Goal: Transaction & Acquisition: Obtain resource

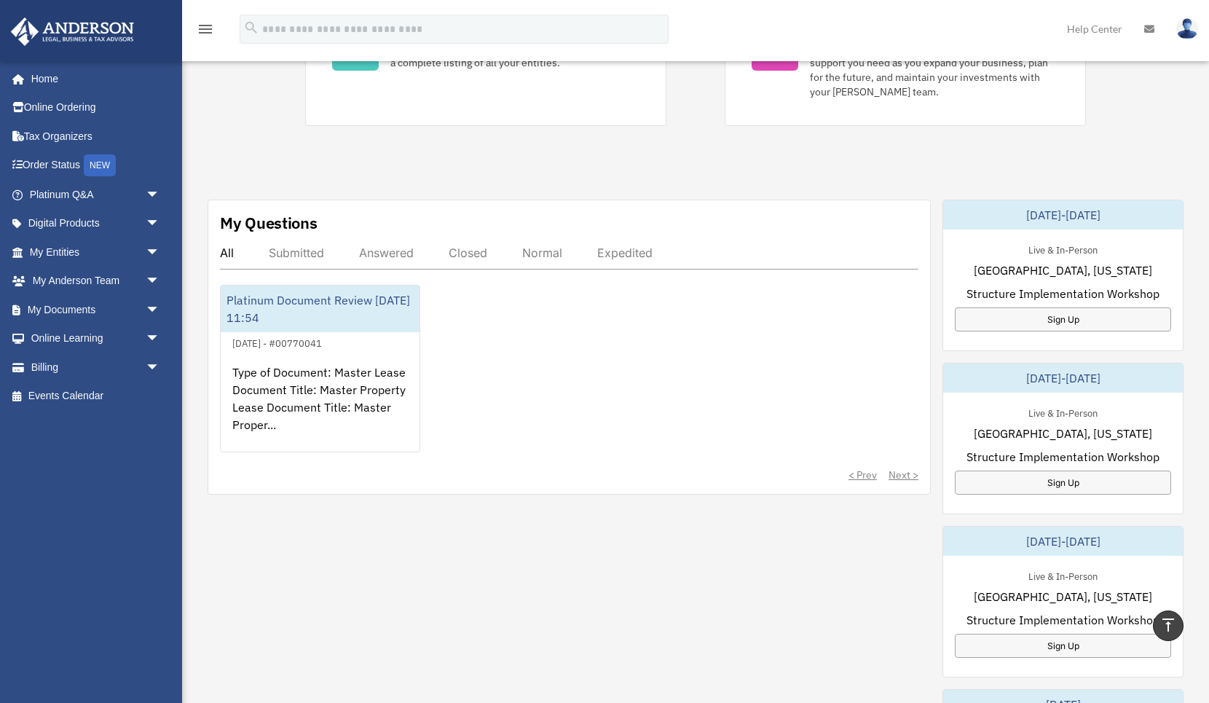
scroll to position [401, 0]
click at [56, 369] on link "Billing arrow_drop_down" at bounding box center [96, 367] width 172 height 29
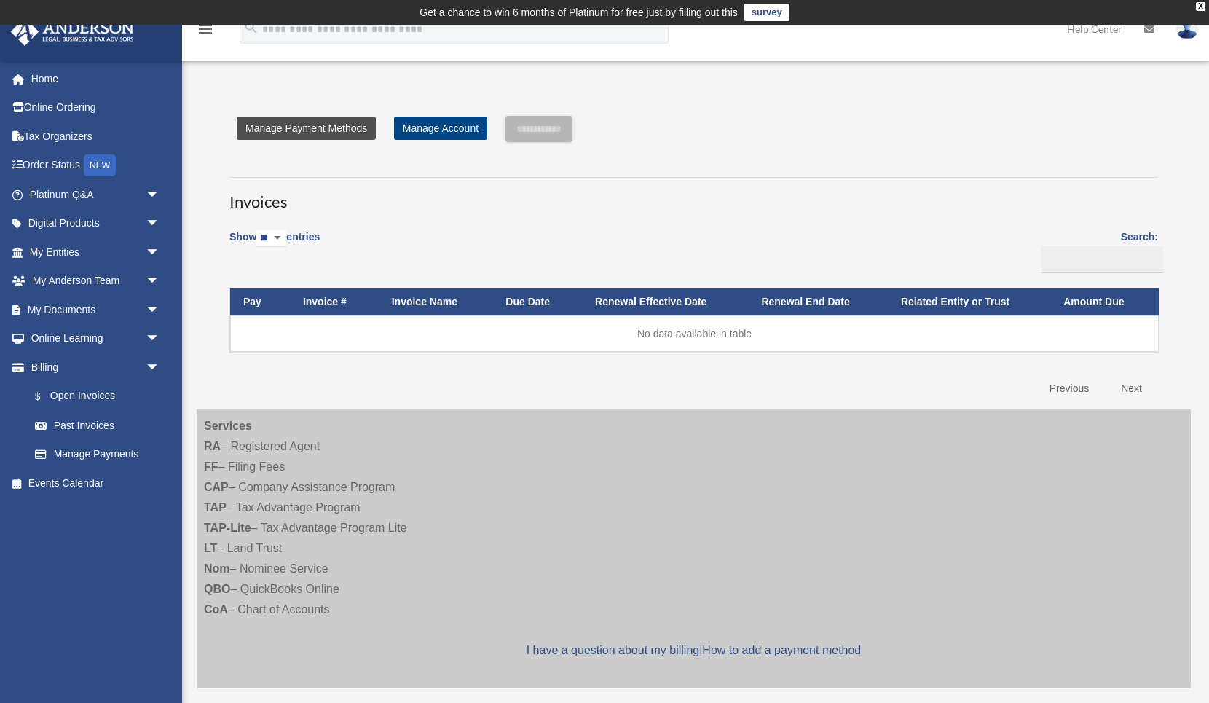
click at [326, 130] on link "Manage Payment Methods" at bounding box center [306, 128] width 139 height 23
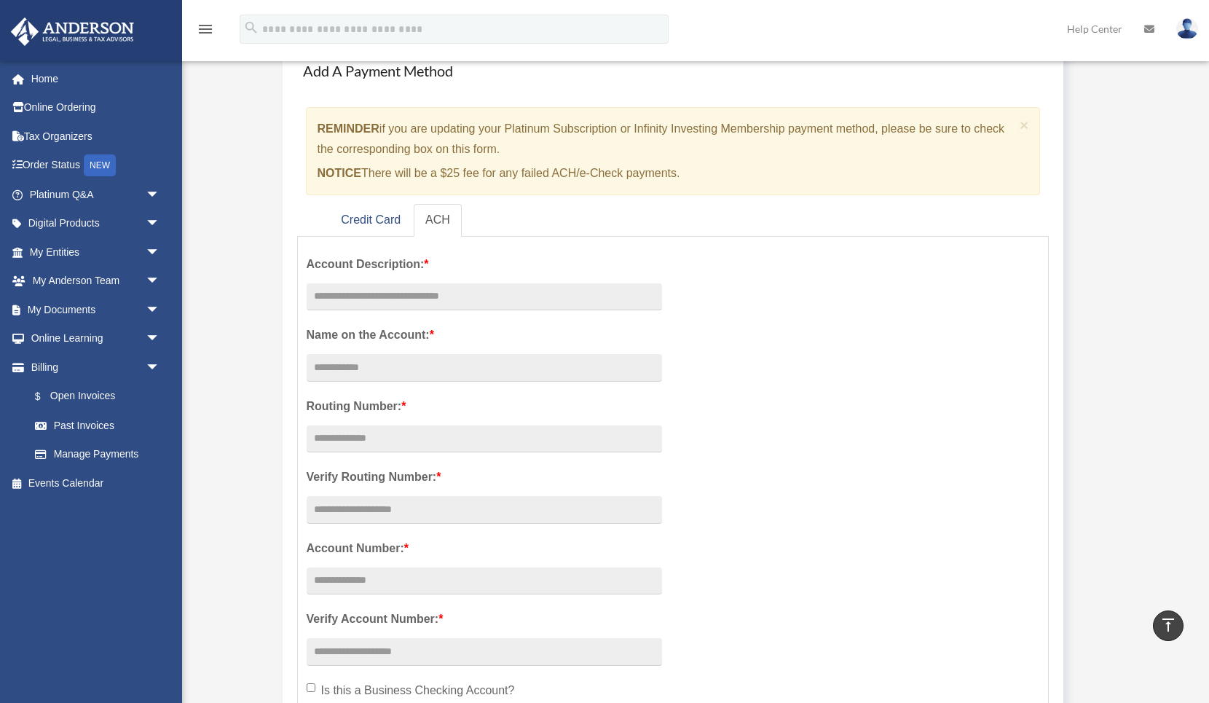
scroll to position [84, 0]
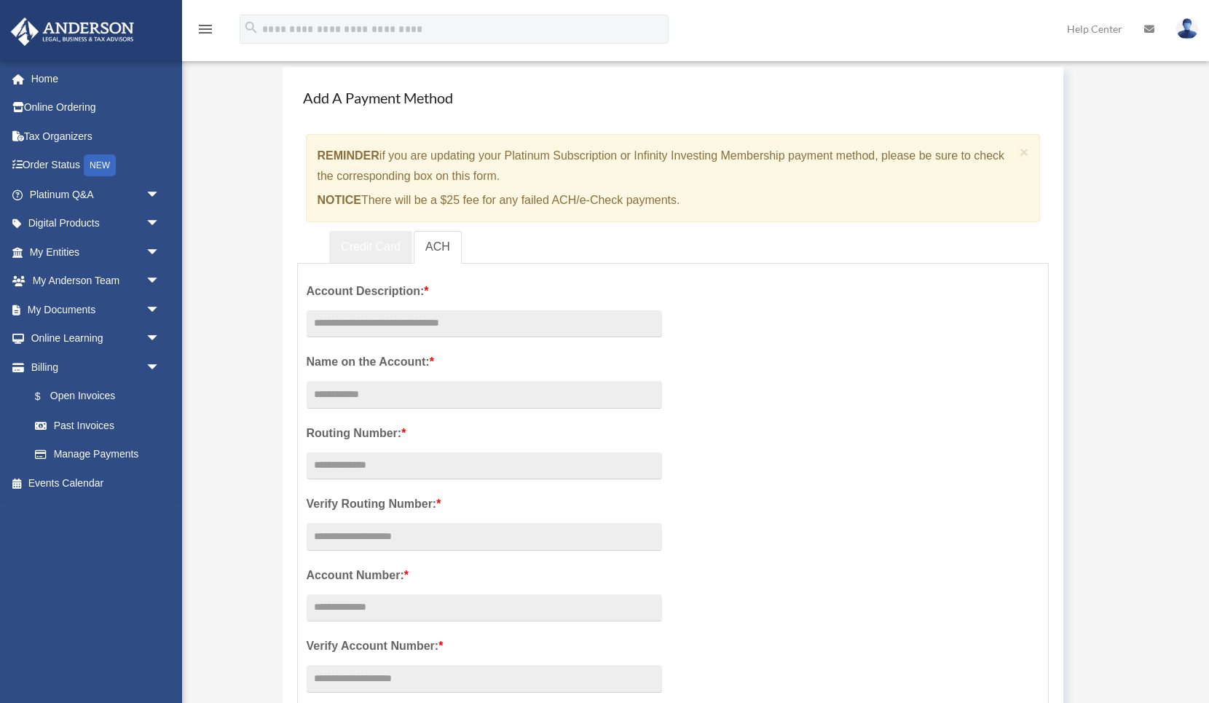
click at [387, 237] on link "Credit Card" at bounding box center [370, 247] width 83 height 33
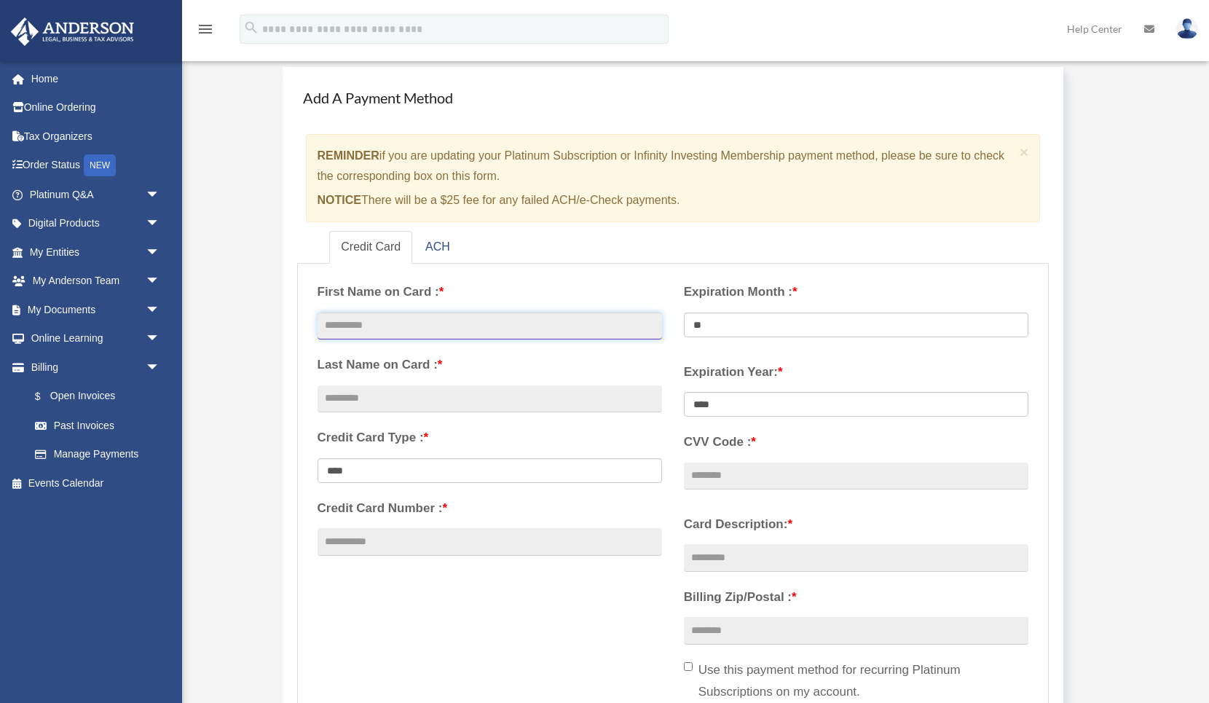
click at [479, 329] on input "text" at bounding box center [490, 326] width 345 height 28
type input "******"
type input "********"
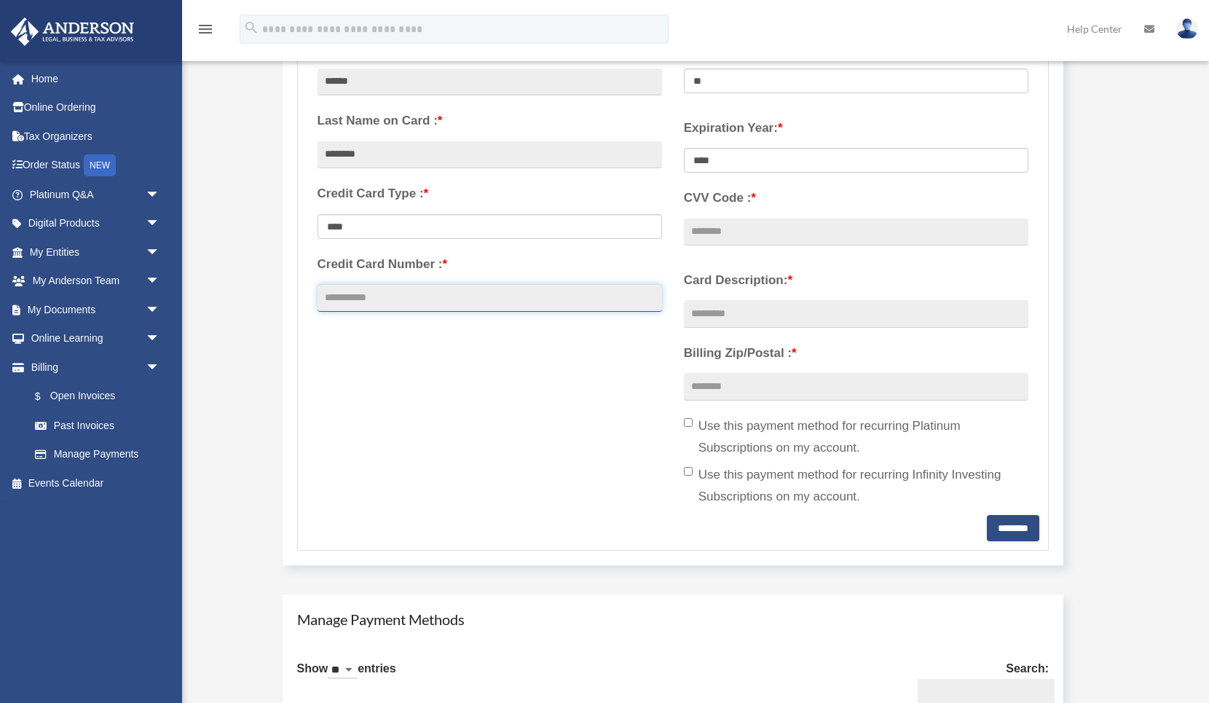
scroll to position [316, 0]
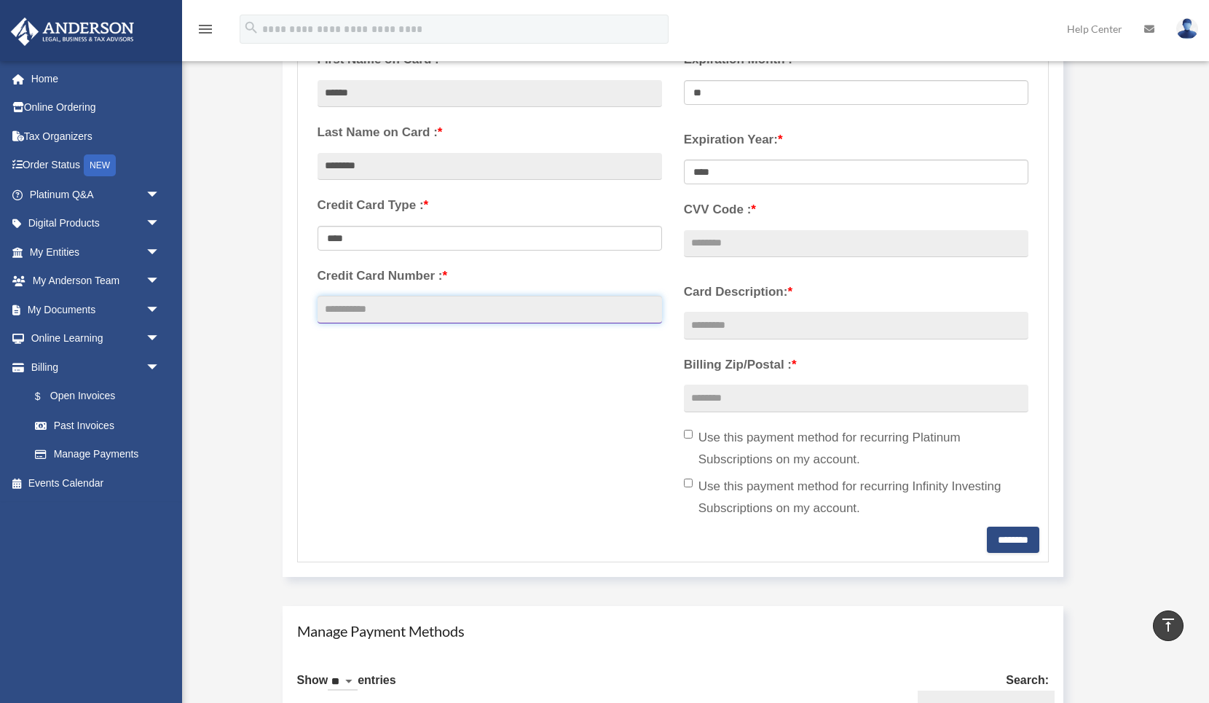
click at [435, 315] on input "Credit Card Number : *" at bounding box center [490, 310] width 345 height 28
click at [428, 314] on input "Credit Card Number : *" at bounding box center [490, 310] width 345 height 28
type input "**********"
select select "**"
select select "****"
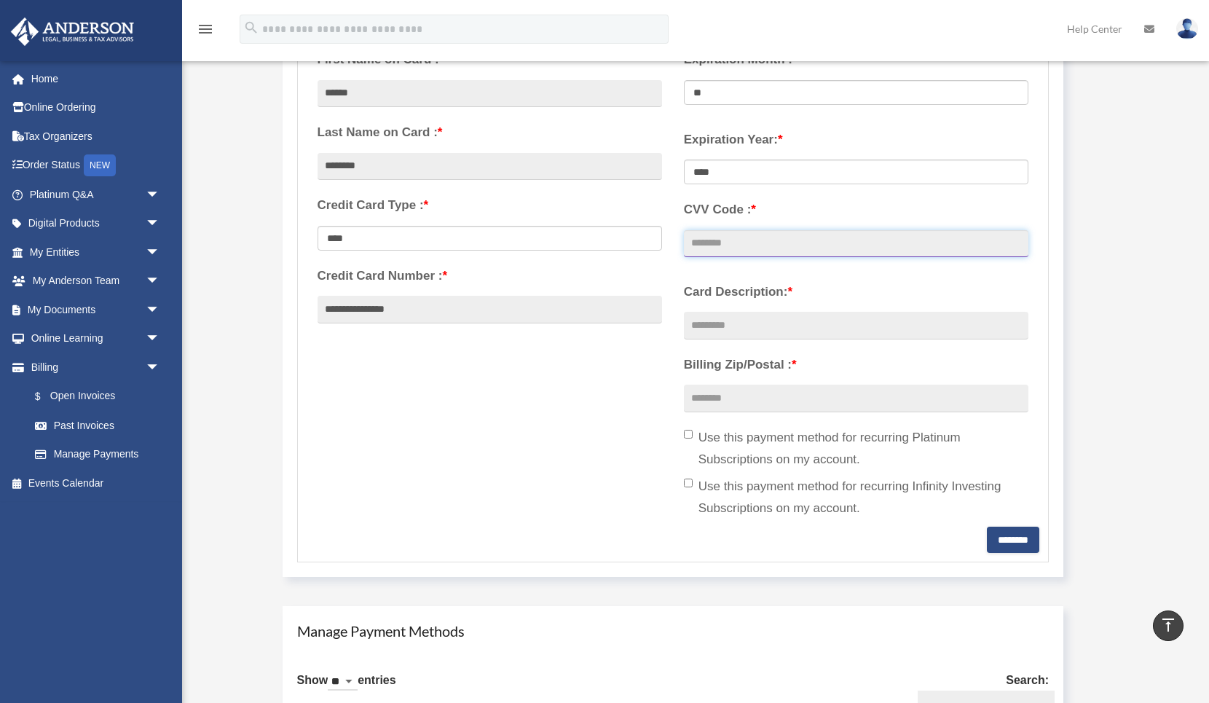
type input "***"
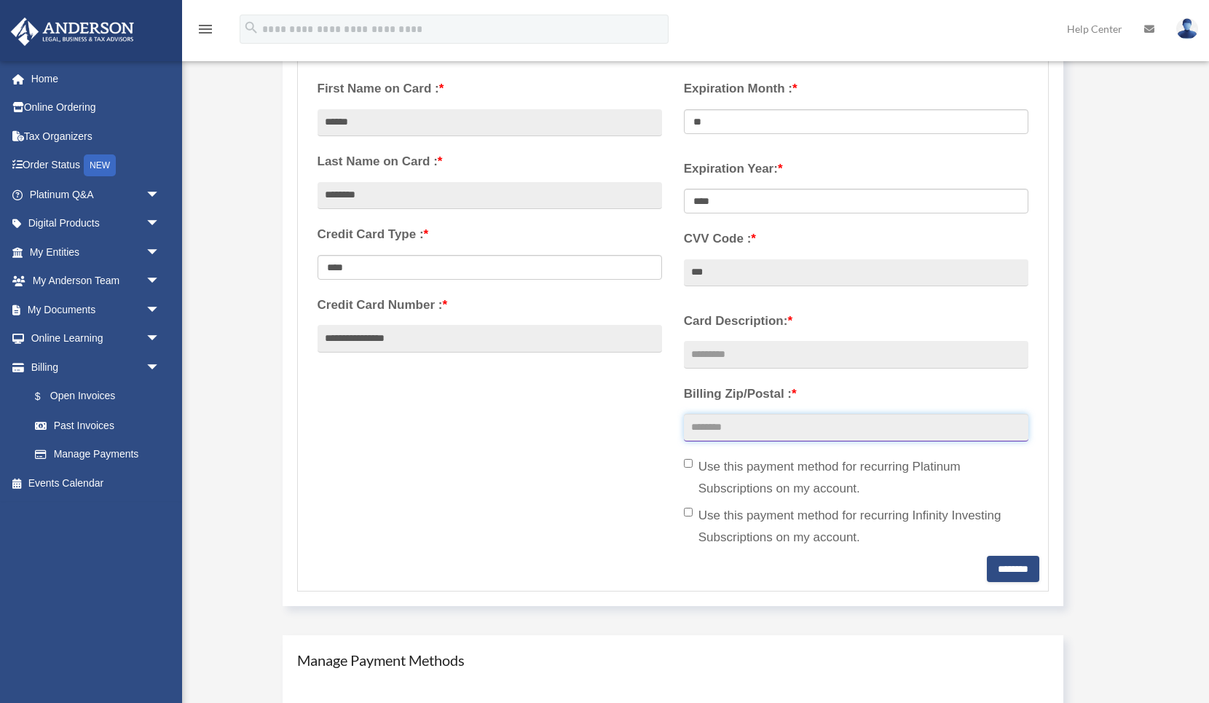
scroll to position [345, 0]
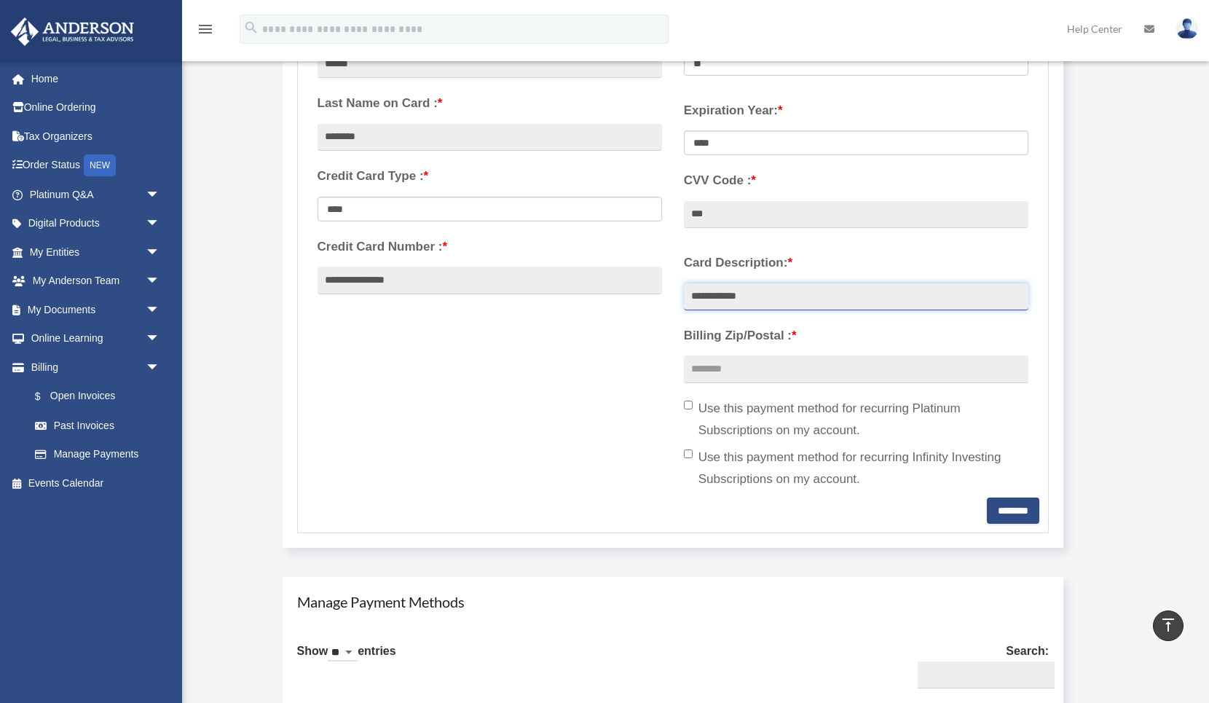
type input "**********"
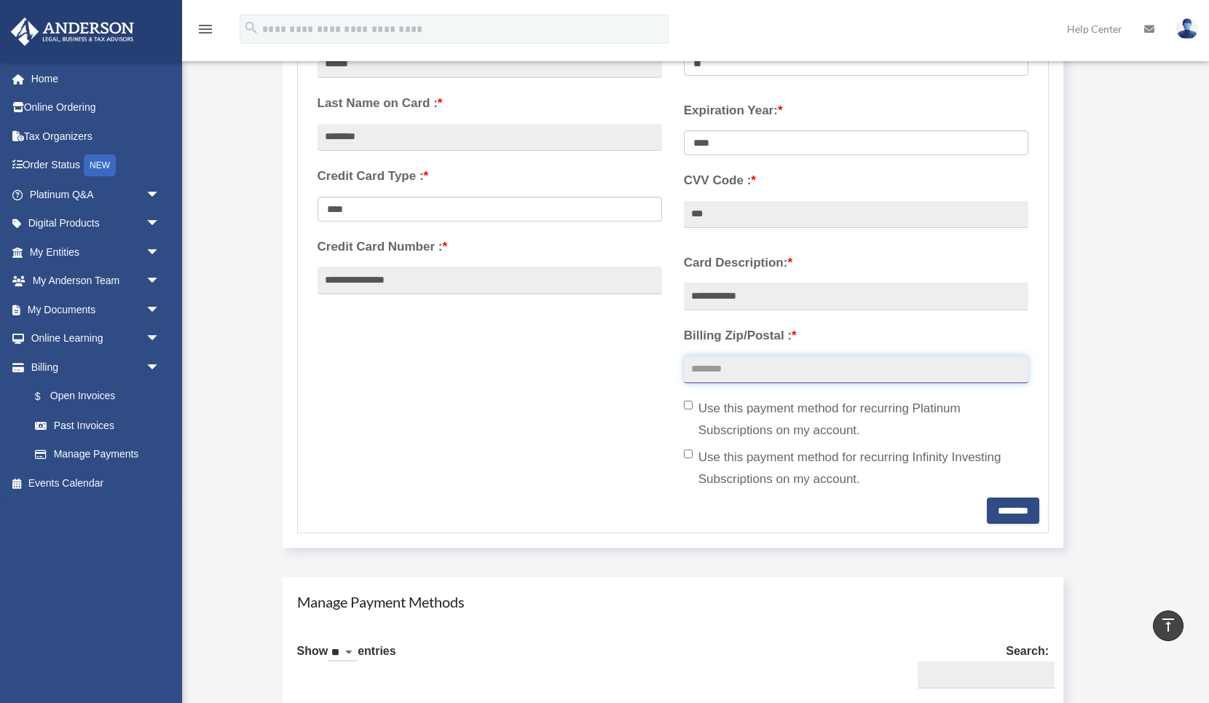
click at [908, 358] on input "Billing Zip/Postal : *" at bounding box center [856, 369] width 345 height 28
type input "*****"
click at [908, 401] on label "Use this payment method for recurring Platinum Subscriptions on my account." at bounding box center [856, 420] width 345 height 44
click at [1015, 505] on input "********" at bounding box center [1013, 510] width 52 height 26
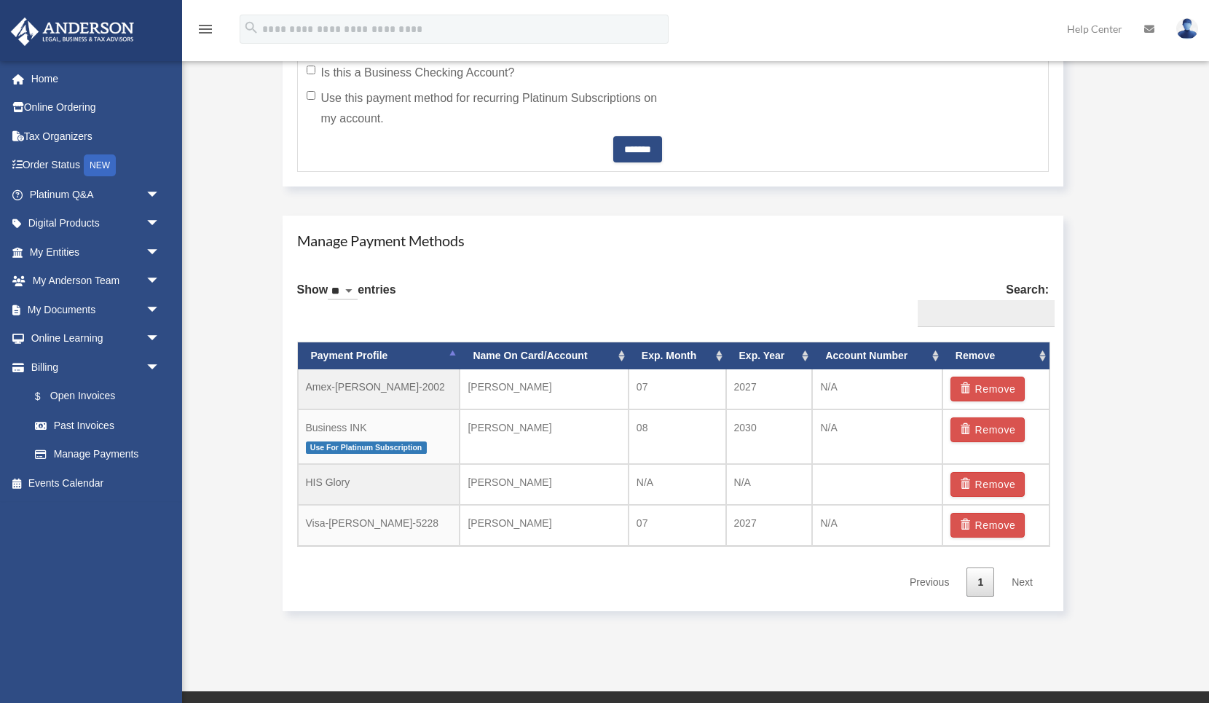
scroll to position [792, 0]
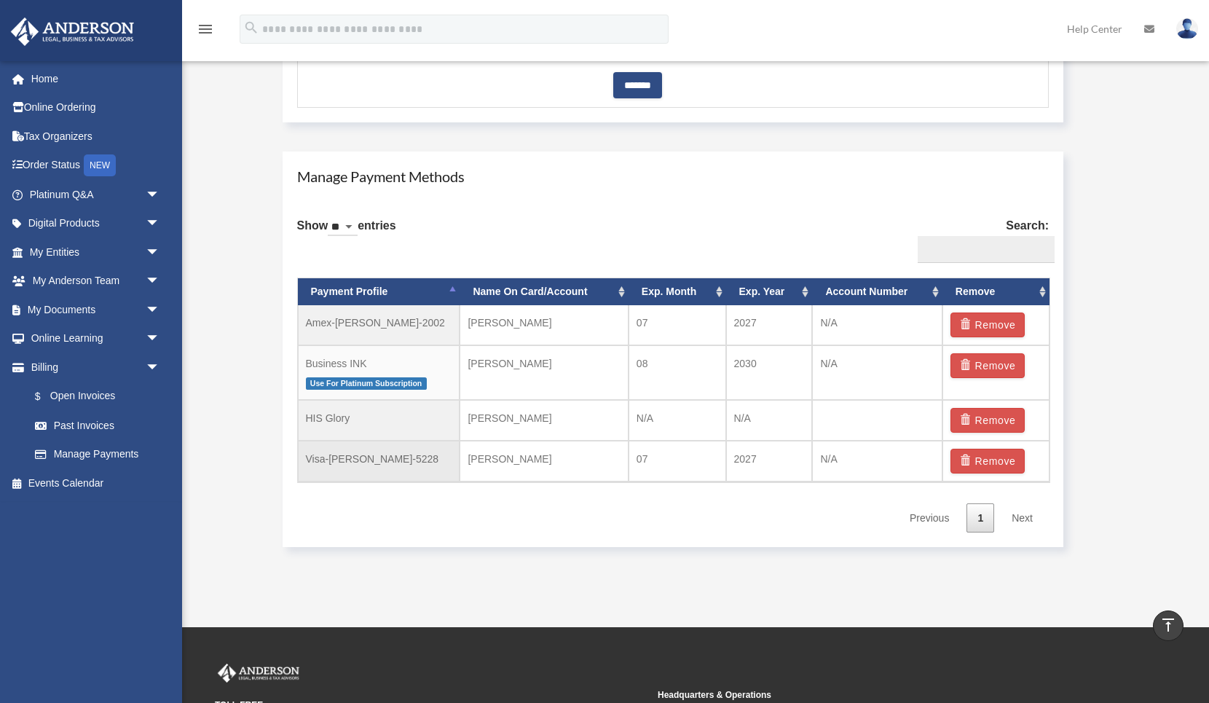
click at [339, 459] on td "Visa-[PERSON_NAME]-5228" at bounding box center [379, 461] width 162 height 41
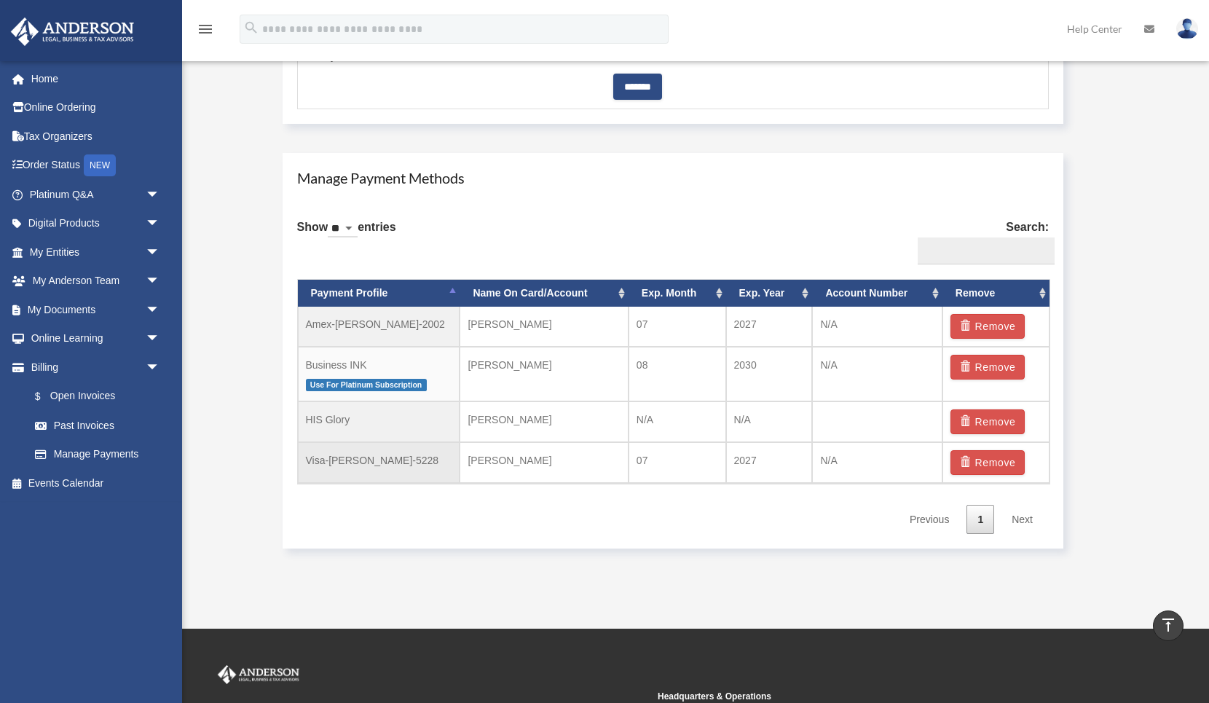
scroll to position [788, 0]
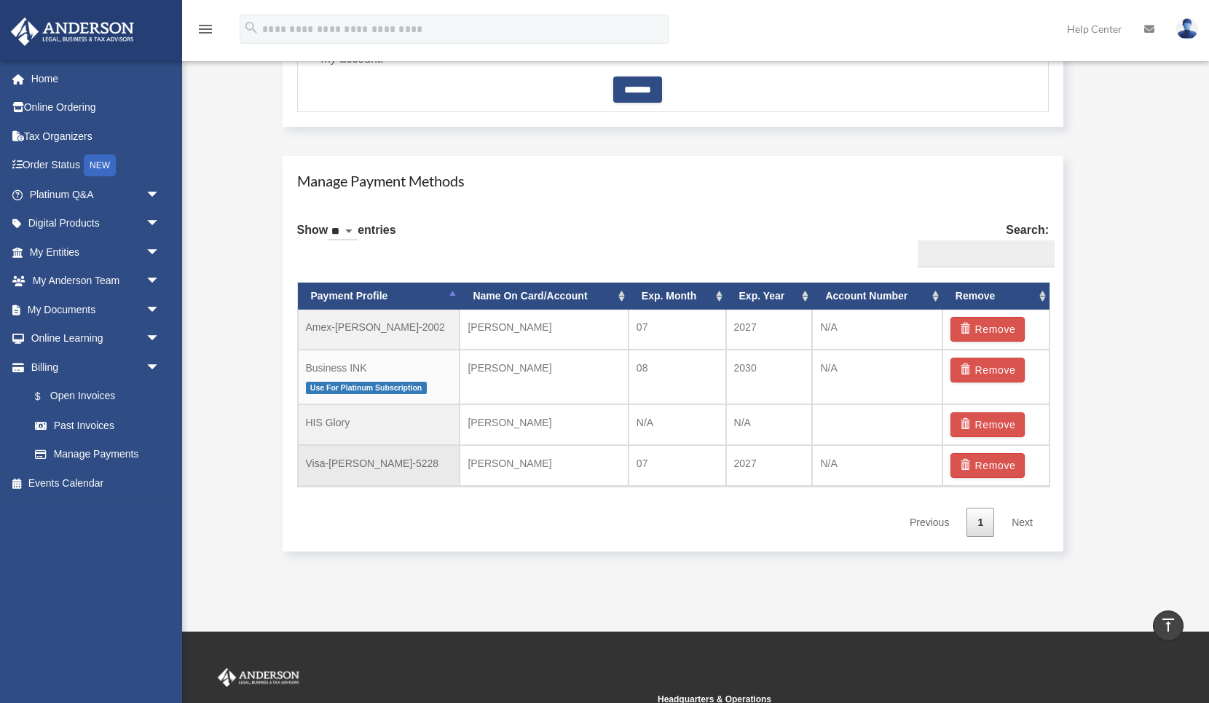
click at [427, 464] on td "Visa-Stuart-Mitchell-5228" at bounding box center [379, 465] width 162 height 41
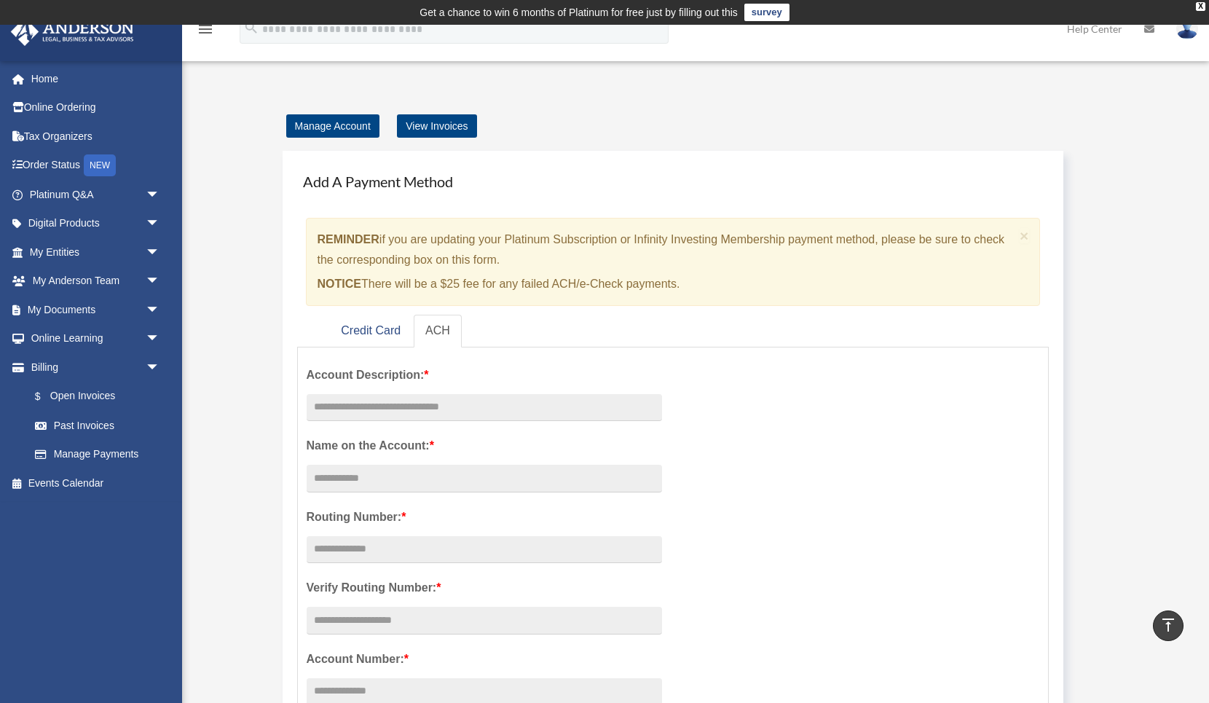
scroll to position [0, 0]
click at [67, 229] on link "Digital Products arrow_drop_down" at bounding box center [96, 223] width 172 height 29
click at [149, 221] on span "arrow_drop_down" at bounding box center [160, 224] width 29 height 30
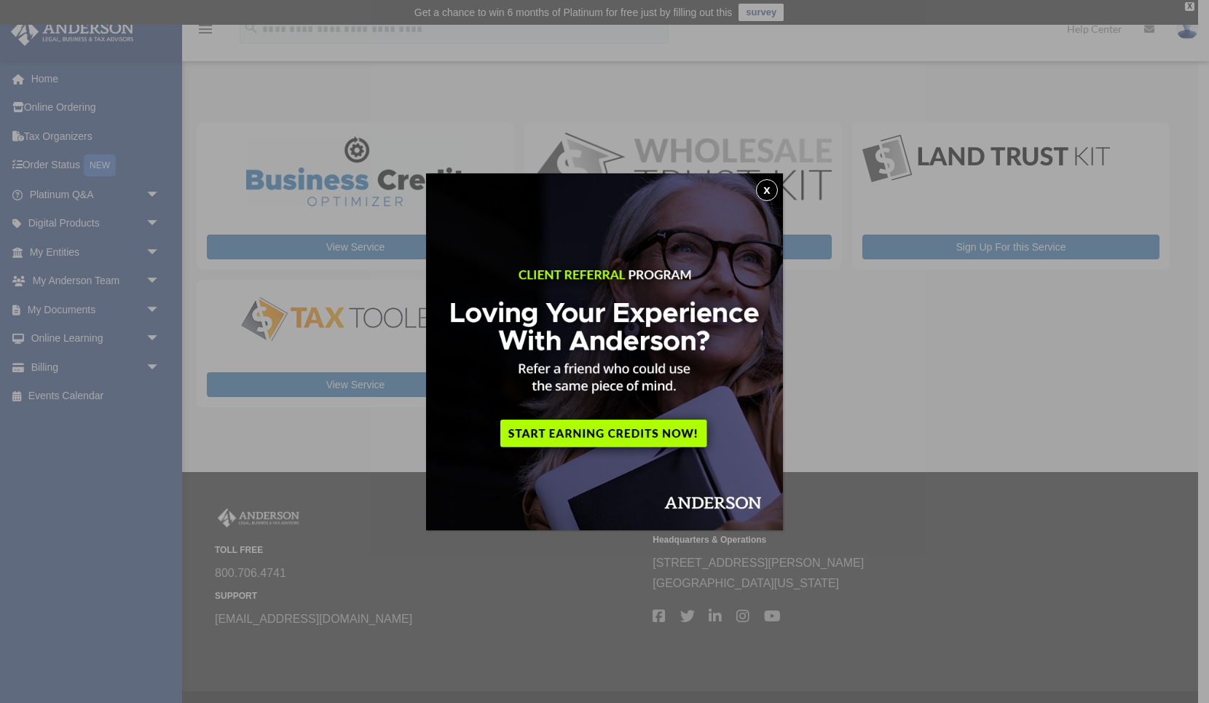
click at [772, 188] on button "x" at bounding box center [767, 190] width 22 height 22
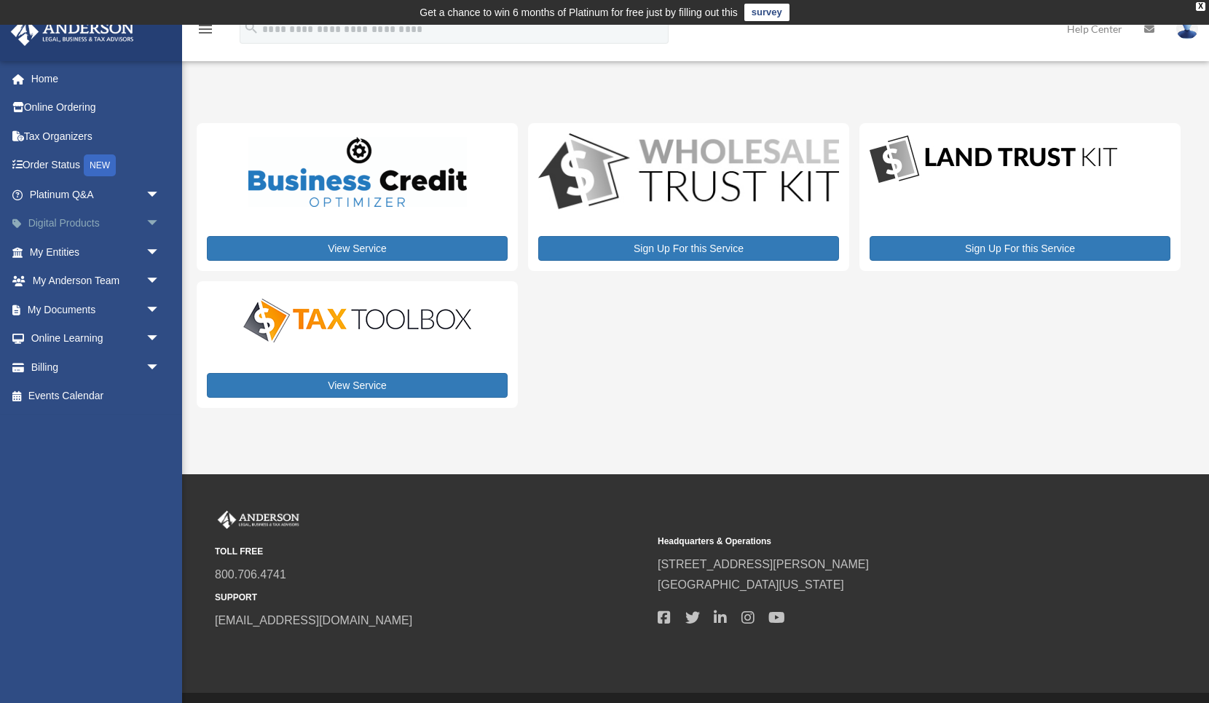
click at [149, 224] on span "arrow_drop_down" at bounding box center [160, 224] width 29 height 30
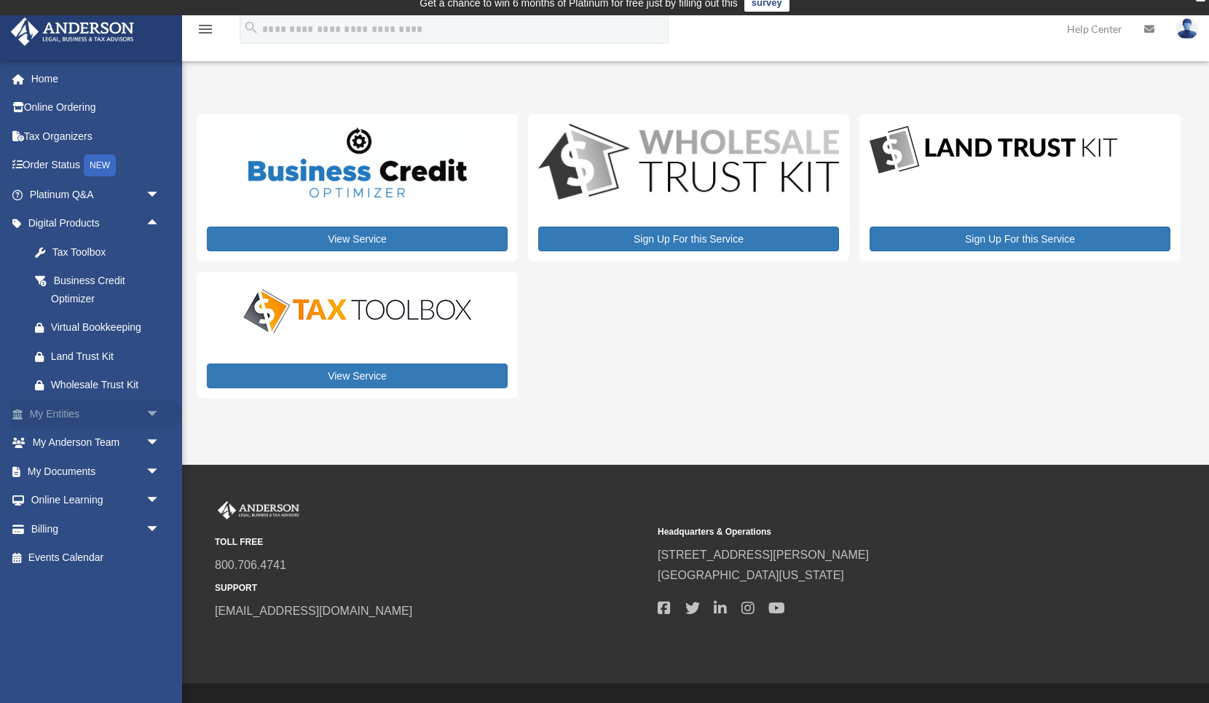
scroll to position [3, 0]
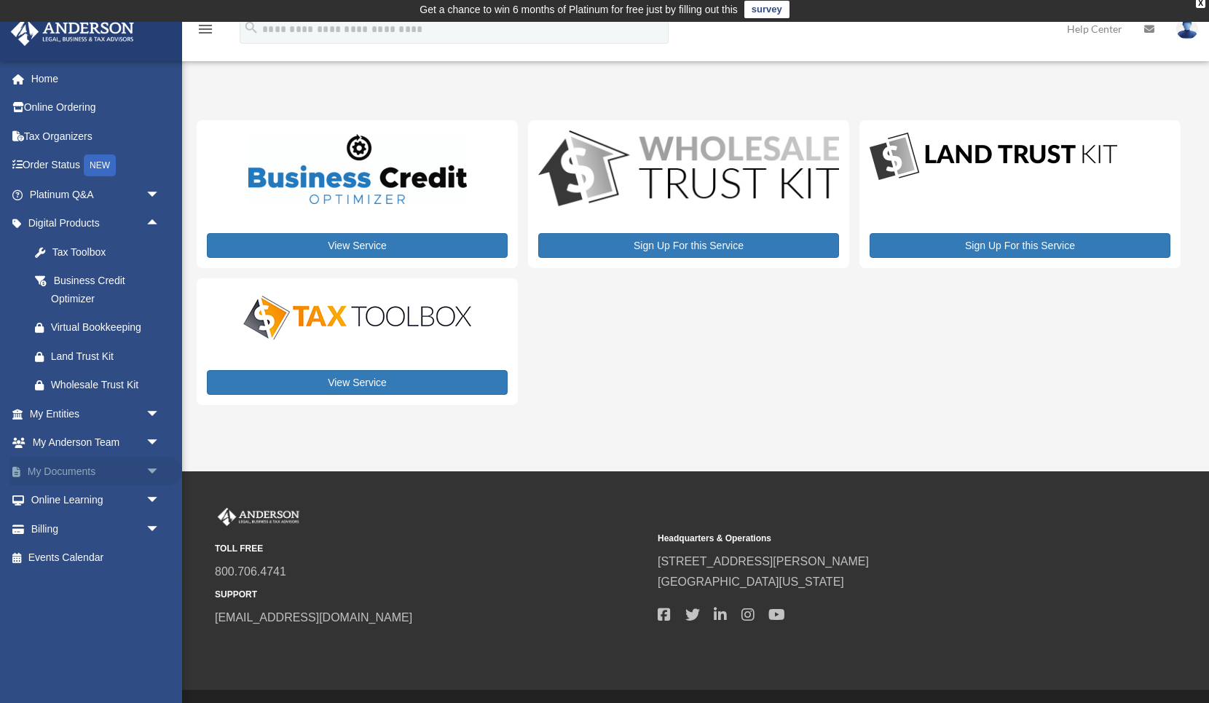
click at [149, 466] on span "arrow_drop_down" at bounding box center [160, 472] width 29 height 30
click at [69, 552] on link "Forms Library" at bounding box center [101, 557] width 162 height 29
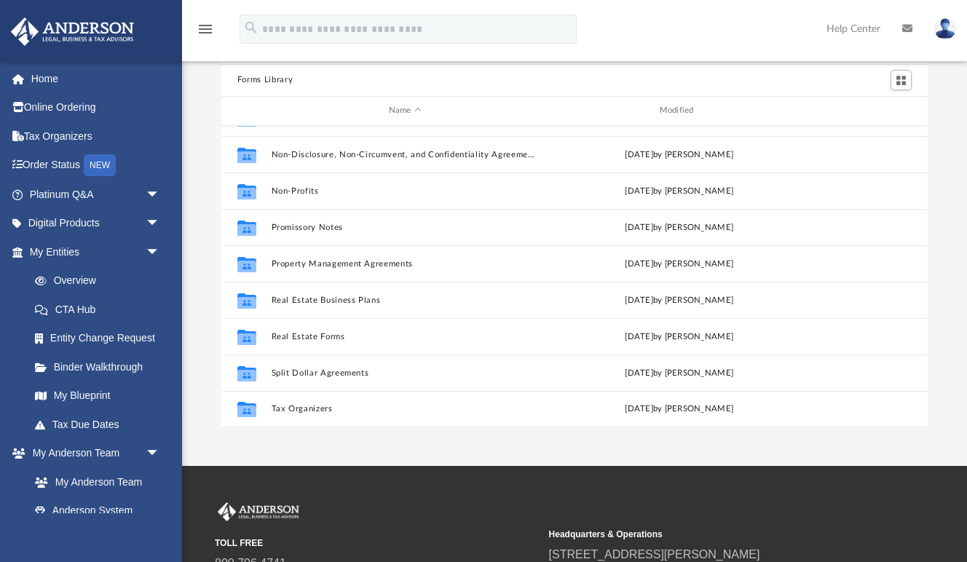
scroll to position [105, 0]
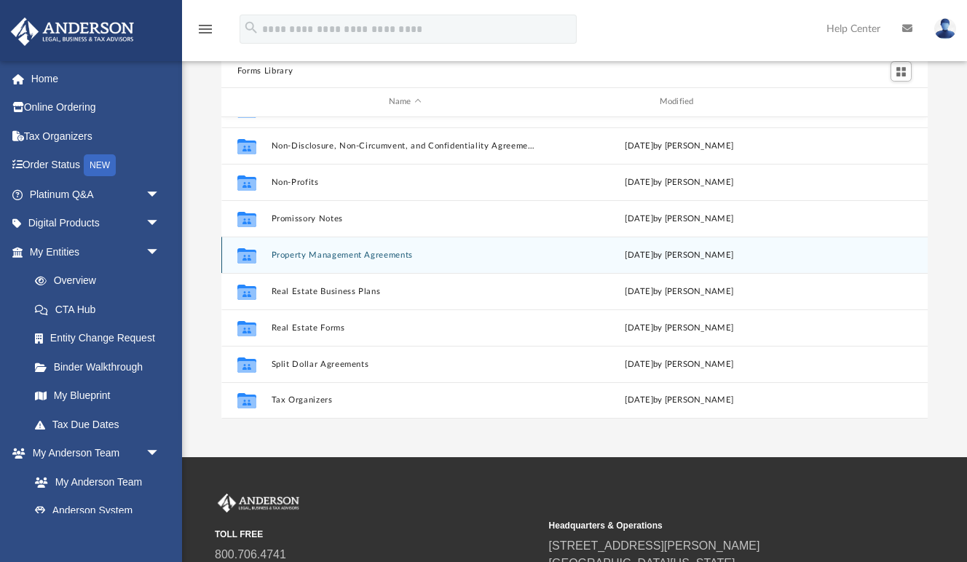
click at [380, 246] on div "Collaborated Folder Property Management Agreements [DATE] by [PERSON_NAME]" at bounding box center [574, 255] width 706 height 36
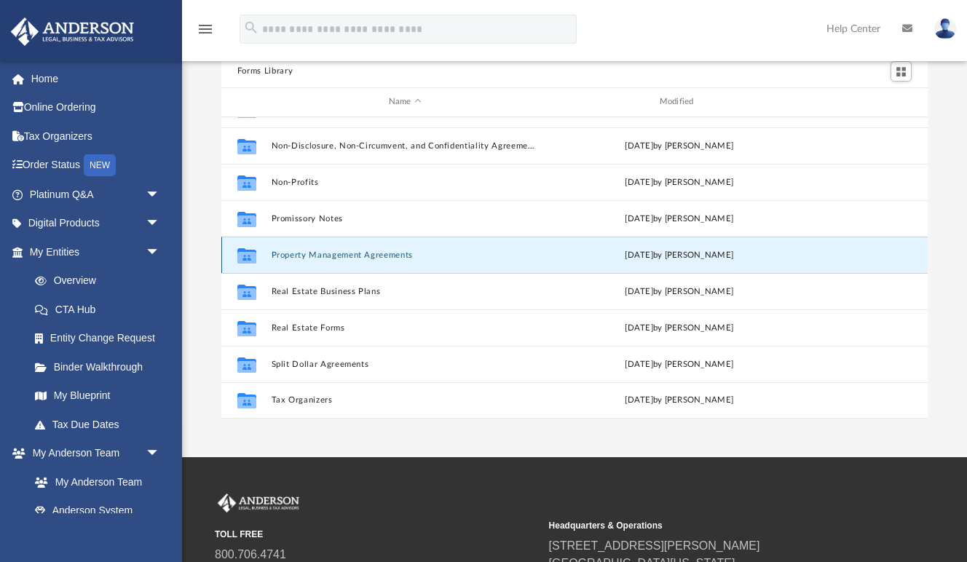
click at [380, 253] on button "Property Management Agreements" at bounding box center [405, 255] width 268 height 9
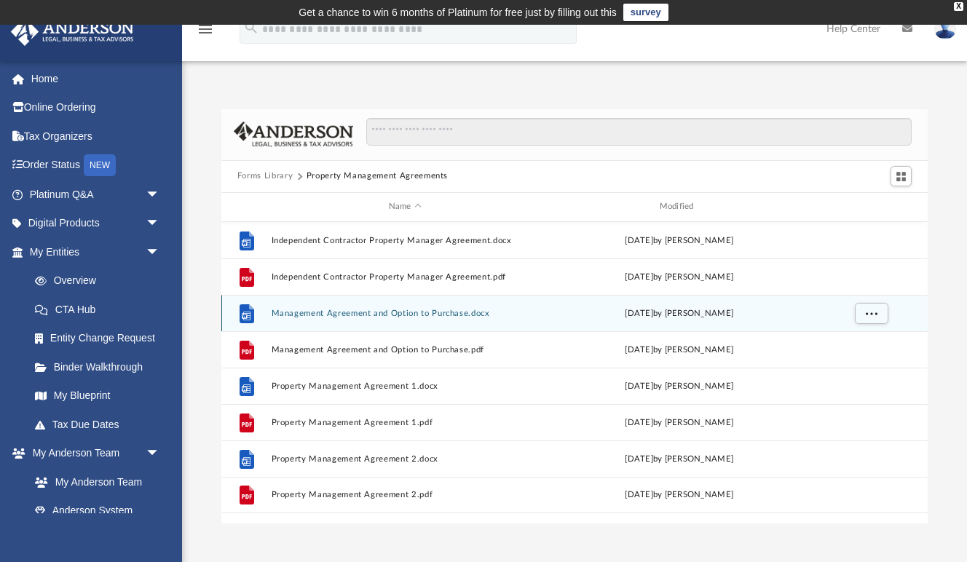
scroll to position [0, 0]
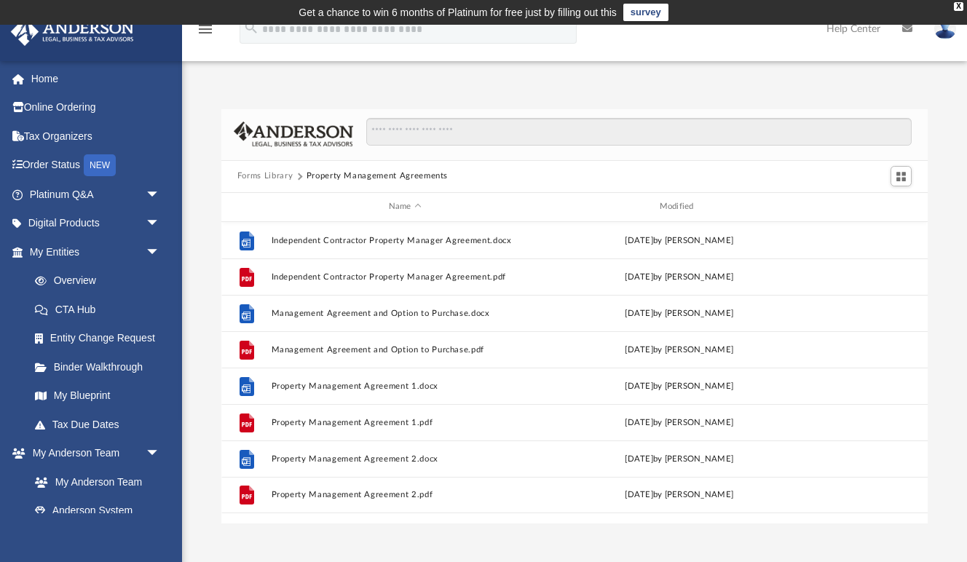
click at [271, 177] on button "Forms Library" at bounding box center [264, 176] width 55 height 13
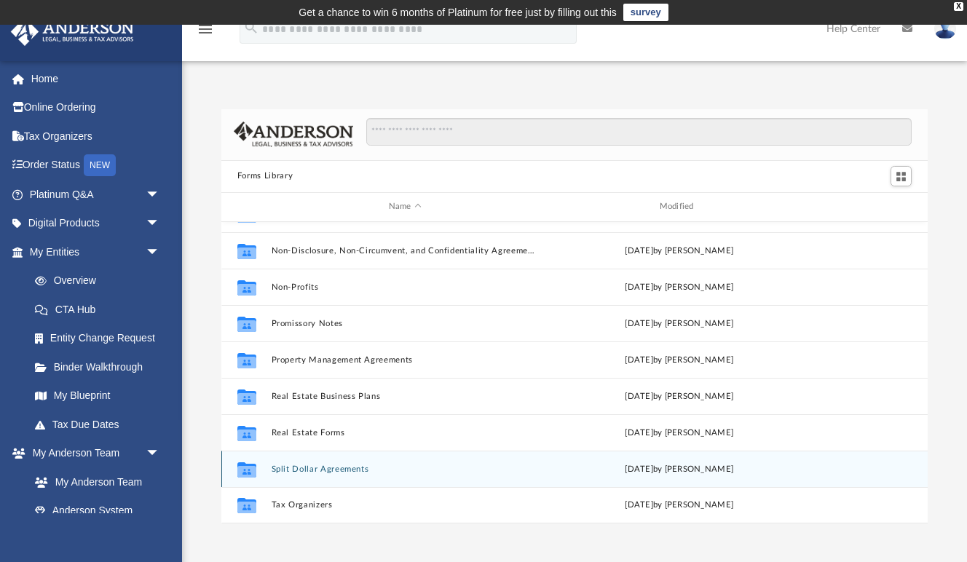
scroll to position [791, 0]
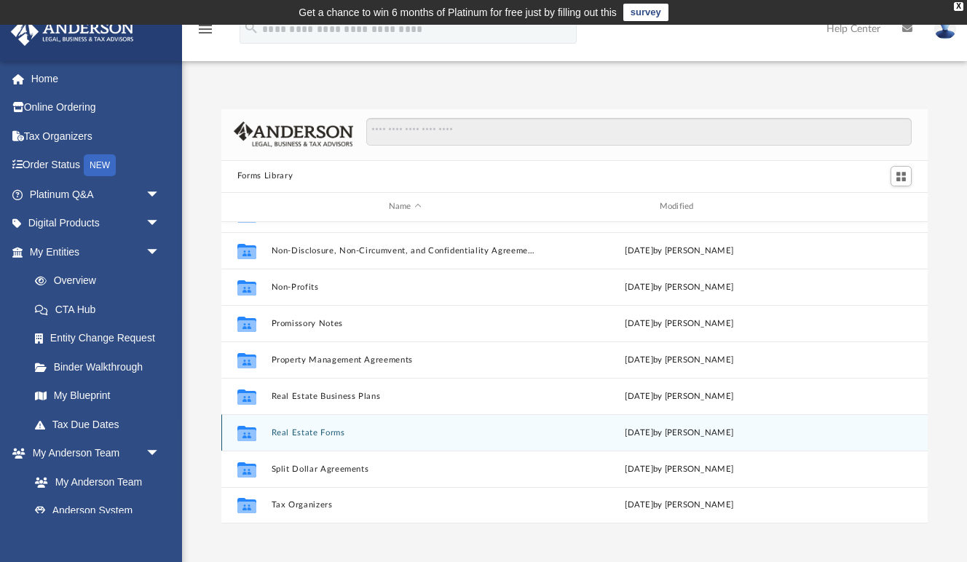
click at [306, 438] on div "Collaborated Folder Real Estate Forms [DATE] by [PERSON_NAME]" at bounding box center [574, 432] width 706 height 36
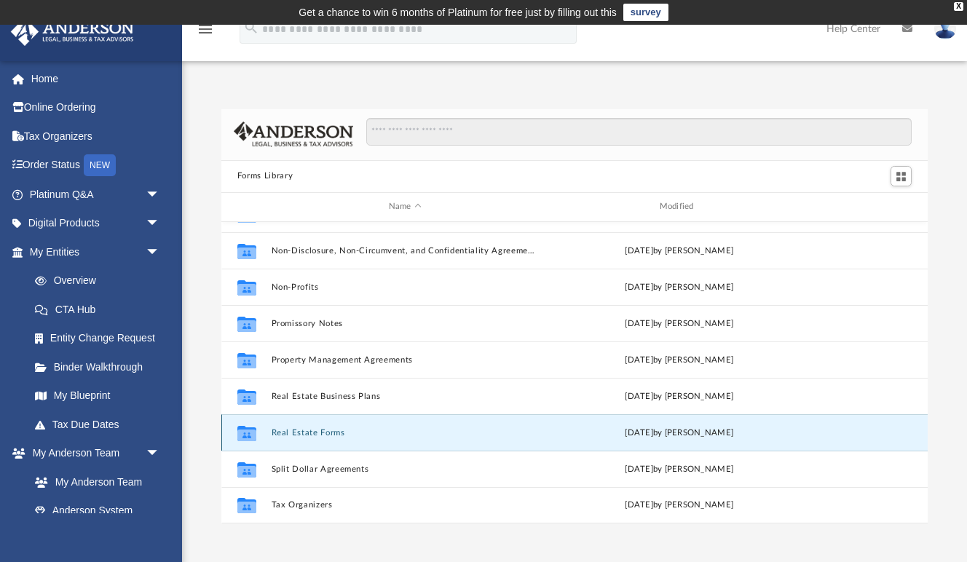
click at [307, 429] on button "Real Estate Forms" at bounding box center [405, 432] width 268 height 9
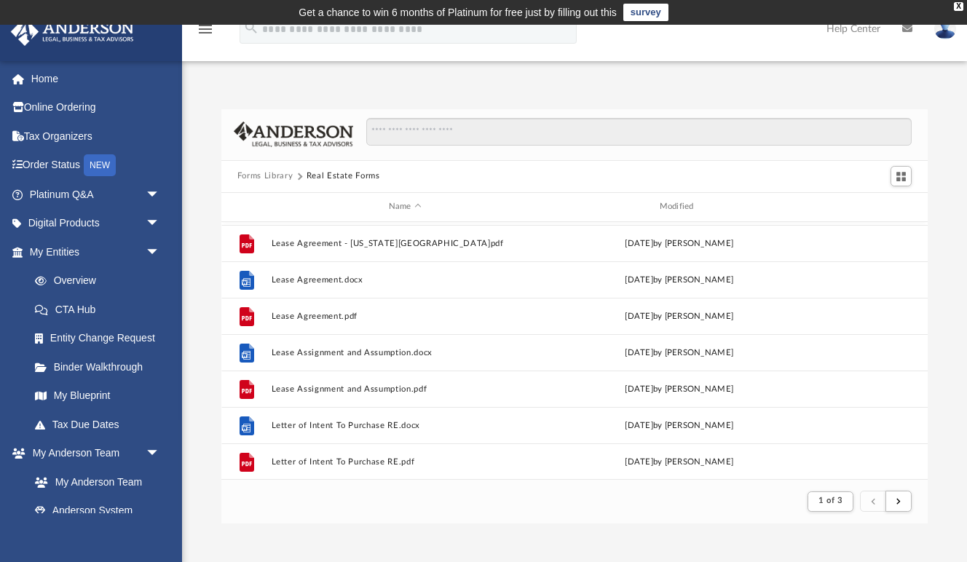
scroll to position [869, 0]
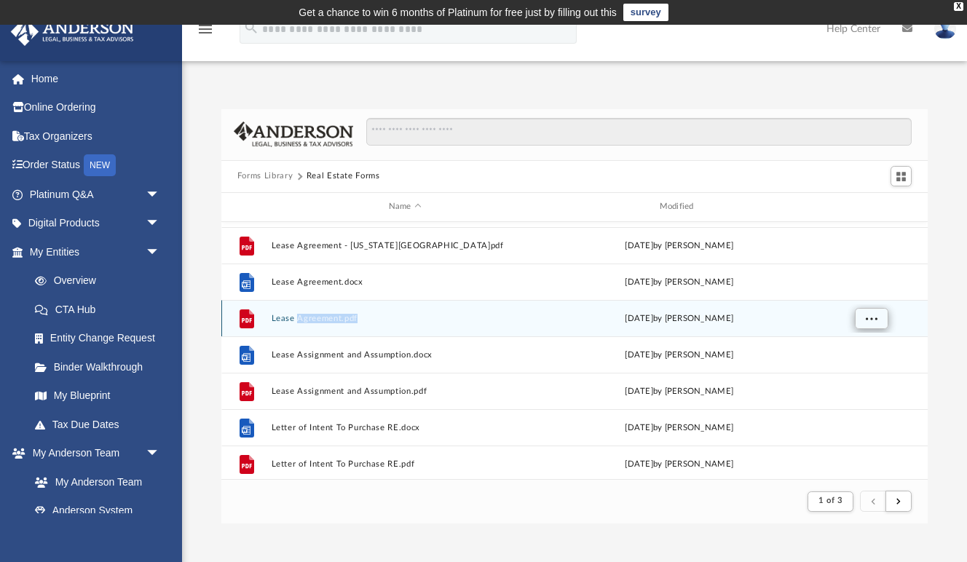
click at [875, 318] on span "More options" at bounding box center [871, 318] width 12 height 8
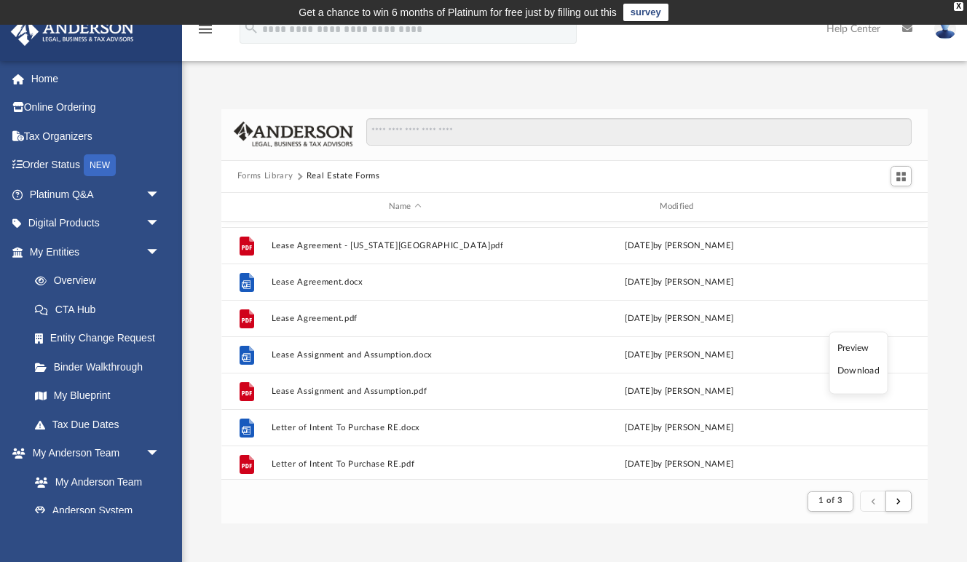
click at [859, 342] on li "Preview" at bounding box center [859, 347] width 42 height 15
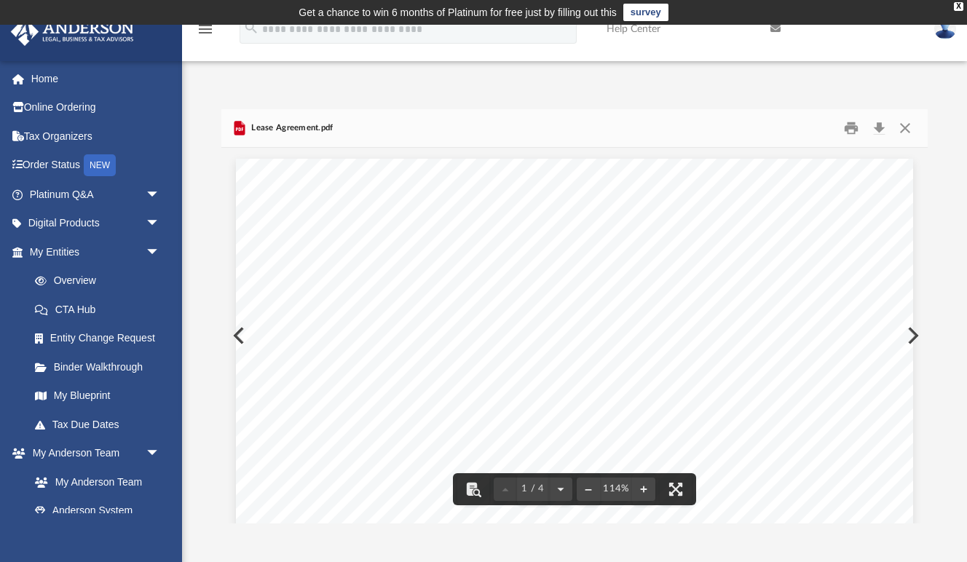
scroll to position [0, 0]
click at [883, 127] on button "Download" at bounding box center [879, 128] width 26 height 23
click at [229, 332] on button "Preview" at bounding box center [237, 335] width 32 height 41
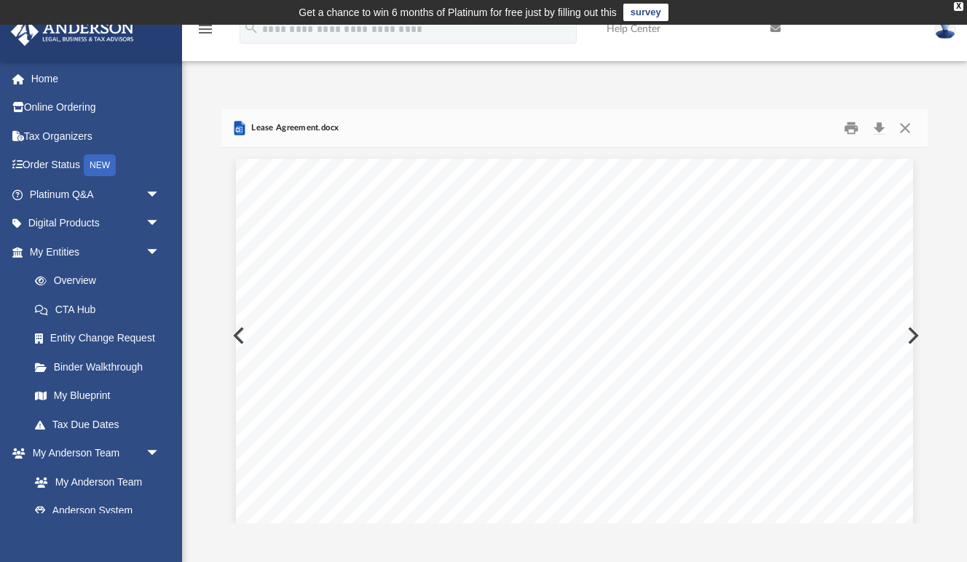
click at [229, 332] on button "Preview" at bounding box center [237, 335] width 32 height 41
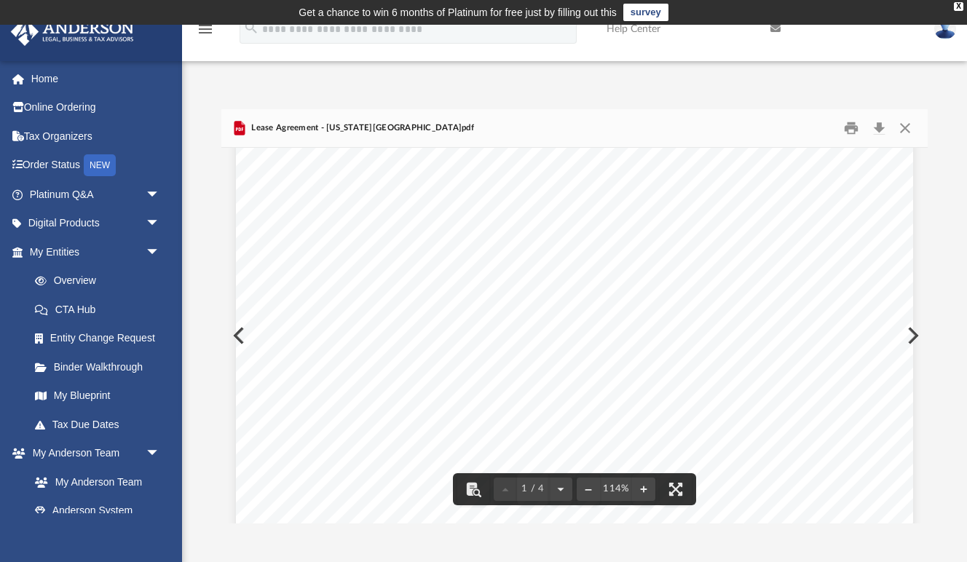
scroll to position [420, 0]
click at [911, 336] on div "**********" at bounding box center [574, 177] width 677 height 877
click at [916, 334] on button "Preview" at bounding box center [912, 335] width 32 height 41
click at [906, 127] on button "Close" at bounding box center [905, 128] width 26 height 23
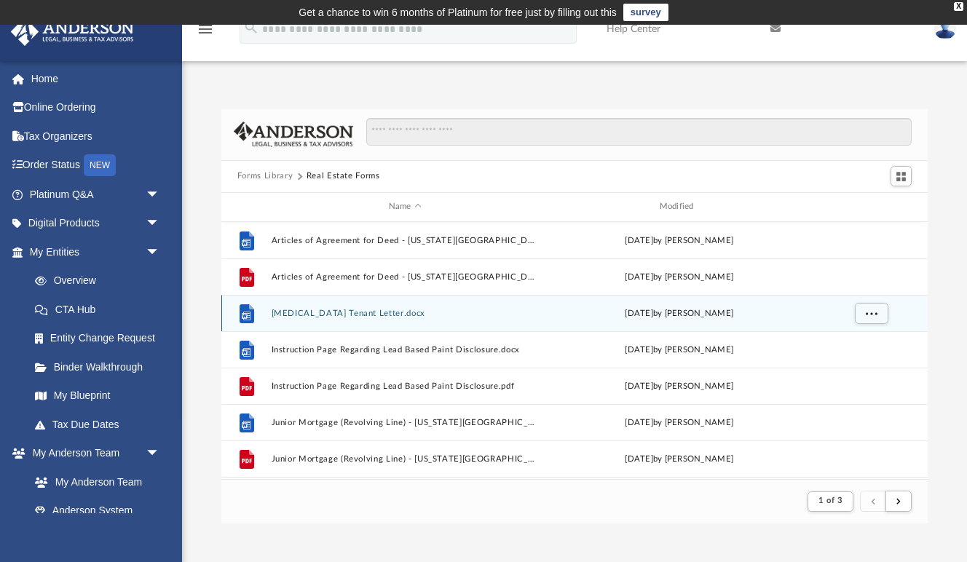
scroll to position [0, 0]
